Goal: Task Accomplishment & Management: Manage account settings

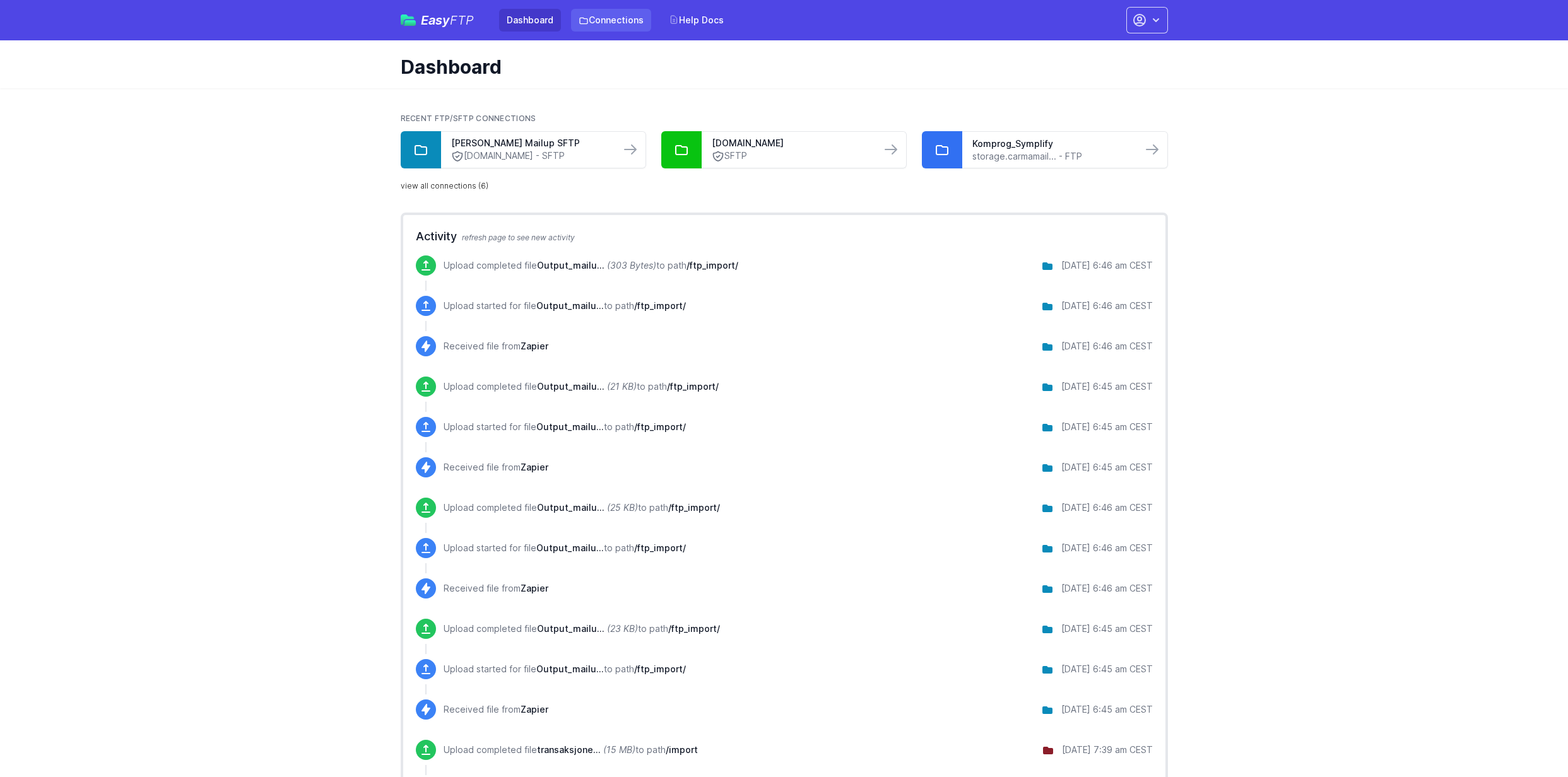
click at [611, 17] on link "Connections" at bounding box center [611, 20] width 80 height 23
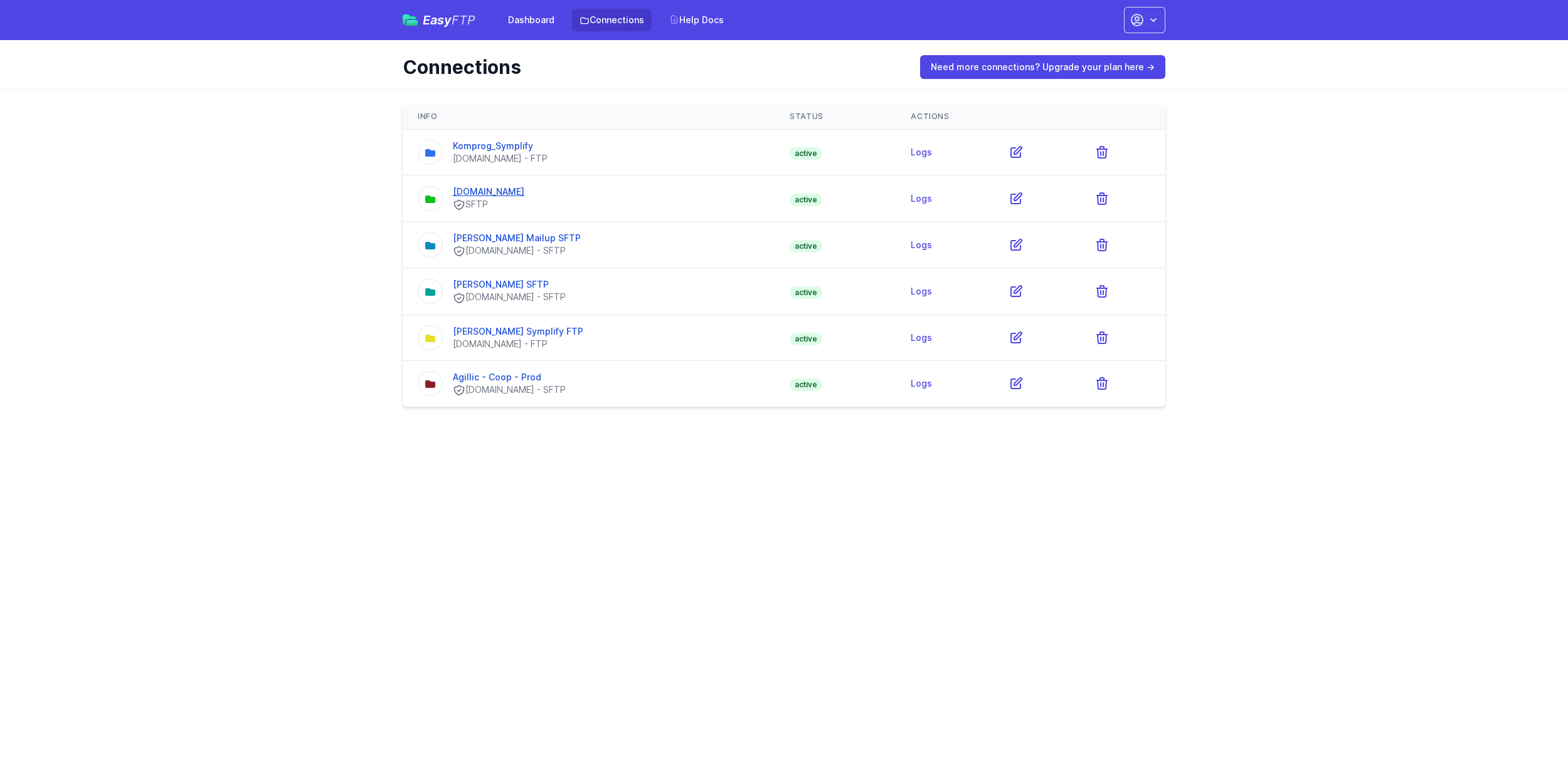
click at [501, 194] on link "[DOMAIN_NAME]" at bounding box center [489, 191] width 72 height 11
